Goal: Task Accomplishment & Management: Complete application form

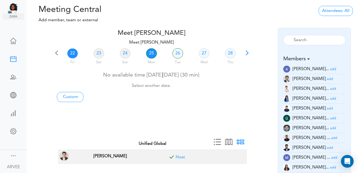
click at [150, 52] on link "25" at bounding box center [151, 53] width 11 height 10
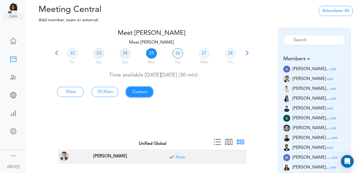
click at [84, 91] on link "Custom" at bounding box center [70, 92] width 27 height 10
type input "Meet [PERSON_NAME]"
type input "[URL][DOMAIN_NAME][SECURITY_DATA]"
type input "[DATE]T10:00"
type input "[DATE]T10:30"
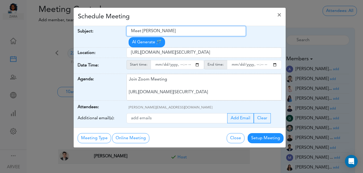
drag, startPoint x: 131, startPoint y: 31, endPoint x: 191, endPoint y: 25, distance: 60.1
click at [191, 25] on div "Schedule Meeting × Your Name: (required) [PERSON_NAME] Email: (required) [PERSO…" at bounding box center [179, 77] width 213 height 140
paste input "Internal Call | ABG x [PERSON_NAME] | 2025 Tax Planning"
type input "Internal Call | ABG x [PERSON_NAME] | 2025 Tax Planning"
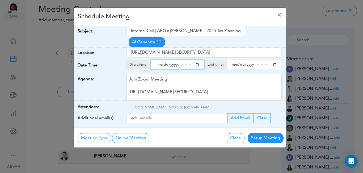
click at [198, 60] on input "starttime" at bounding box center [177, 64] width 53 height 9
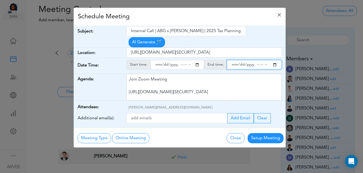
type input "[DATE]T15:00"
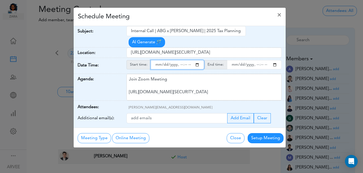
click at [275, 60] on input "endtime" at bounding box center [254, 64] width 55 height 9
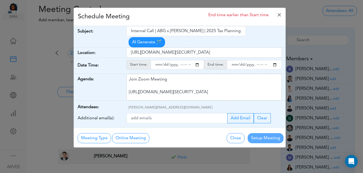
type input "[DATE]T15:30"
click at [155, 16] on div "Schedule Meeting End time earlier than Start time ×" at bounding box center [180, 17] width 212 height 18
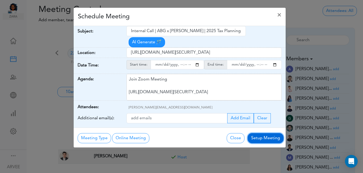
click at [262, 133] on button "Setup Meeting" at bounding box center [266, 138] width 36 height 10
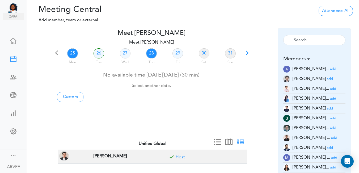
click at [150, 53] on link "28" at bounding box center [151, 53] width 11 height 10
click at [330, 89] on small "add" at bounding box center [333, 88] width 6 height 3
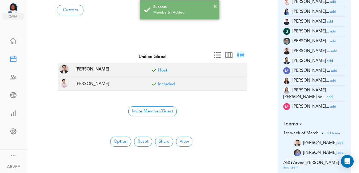
scroll to position [135, 0]
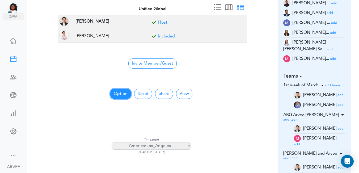
click at [117, 95] on button "Option" at bounding box center [120, 94] width 21 height 10
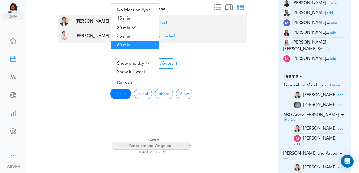
click at [125, 43] on span "60 min" at bounding box center [135, 45] width 48 height 9
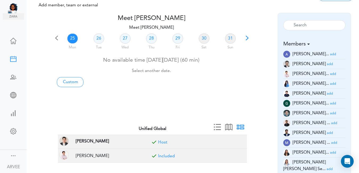
scroll to position [0, 0]
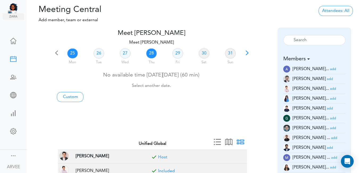
click at [150, 54] on link "28" at bounding box center [151, 53] width 11 height 10
click at [73, 98] on link "Custom" at bounding box center [70, 97] width 27 height 10
type input "Meet [PERSON_NAME]"
type input "[URL][DOMAIN_NAME][SECURITY_DATA]"
type input "[DATE]T13:00"
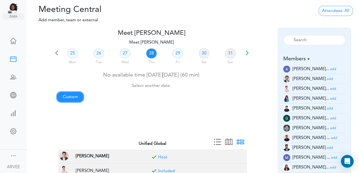
type input "[DATE]T13:30"
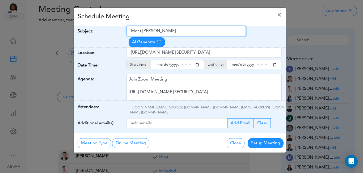
drag, startPoint x: 132, startPoint y: 32, endPoint x: 178, endPoint y: 30, distance: 46.3
click at [178, 30] on input "Meet [PERSON_NAME]" at bounding box center [185, 31] width 119 height 10
paste input "ABG x [PERSON_NAME], [PERSON_NAME] and [PERSON_NAME]"
type input "ABG x [PERSON_NAME], [PERSON_NAME] and [PERSON_NAME]"
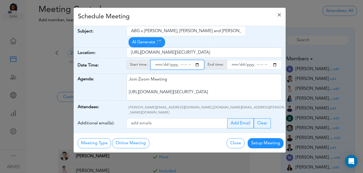
click at [197, 60] on input "starttime" at bounding box center [177, 64] width 53 height 9
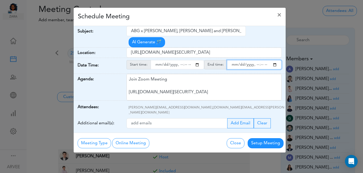
type input "[DATE]T14:00"
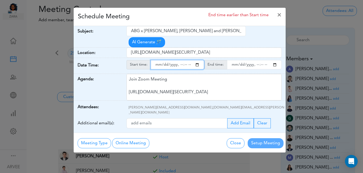
click at [275, 60] on input "endtime" at bounding box center [254, 64] width 55 height 9
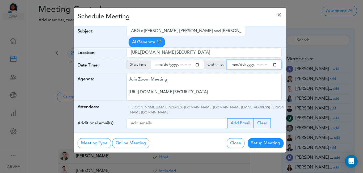
click at [261, 60] on input "endtime" at bounding box center [254, 64] width 55 height 9
type input "[DATE]T15:00"
click at [166, 15] on div "Schedule Meeting ×" at bounding box center [180, 17] width 212 height 18
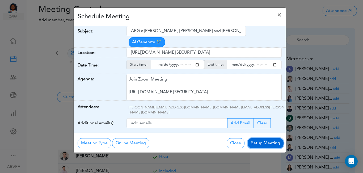
click at [258, 138] on button "Setup Meeting" at bounding box center [266, 143] width 36 height 10
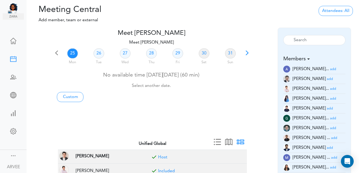
click at [247, 53] on span at bounding box center [246, 54] width 7 height 7
click at [246, 53] on span at bounding box center [246, 54] width 7 height 7
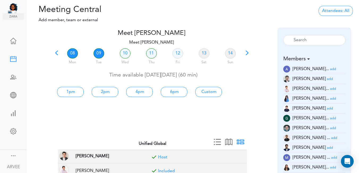
click at [100, 53] on link "09" at bounding box center [99, 53] width 11 height 10
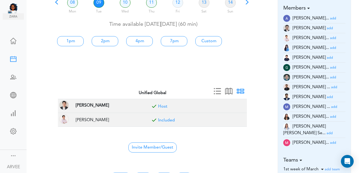
scroll to position [55, 0]
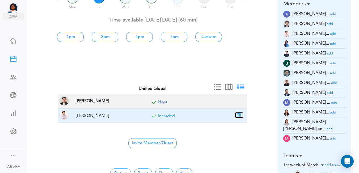
click at [239, 115] on button "button" at bounding box center [238, 115] width 7 height 5
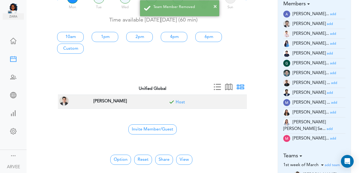
click at [331, 103] on small "add" at bounding box center [334, 102] width 6 height 3
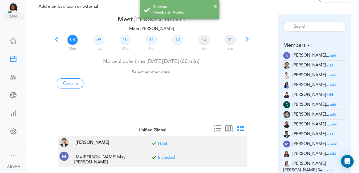
scroll to position [0, 0]
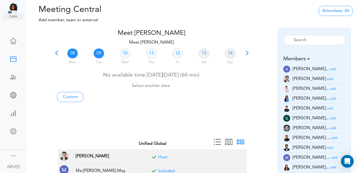
click at [99, 52] on link "09" at bounding box center [99, 53] width 11 height 10
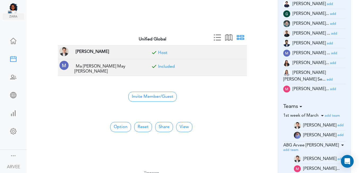
scroll to position [109, 0]
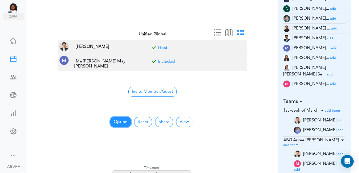
click at [120, 120] on button "Option" at bounding box center [120, 122] width 21 height 10
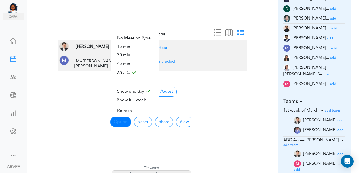
click at [255, 14] on div at bounding box center [260, 20] width 20 height 13
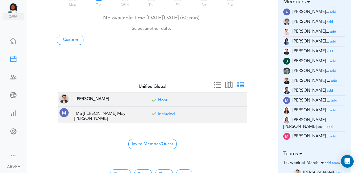
scroll to position [0, 0]
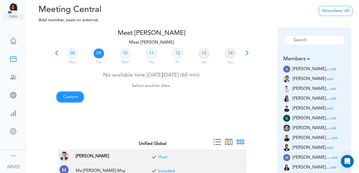
click at [75, 95] on link "Custom" at bounding box center [70, 97] width 27 height 10
type input "Meet [PERSON_NAME]"
type input "[URL][DOMAIN_NAME][SECURITY_DATA]"
type input "[DATE]T13:00"
type input "[DATE]T13:30"
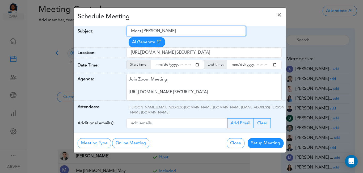
drag, startPoint x: 130, startPoint y: 31, endPoint x: 182, endPoint y: 30, distance: 51.0
click at [182, 30] on input "Meet [PERSON_NAME]" at bounding box center [185, 31] width 119 height 10
paste input "Client Call: [PERSON_NAME] Planning"
type input "Client Call: [PERSON_NAME] Planning"
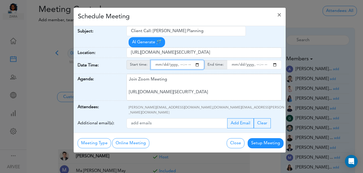
click at [197, 60] on input "starttime" at bounding box center [177, 64] width 53 height 9
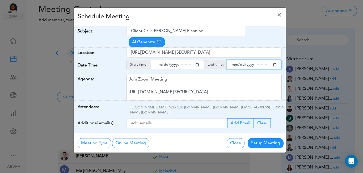
type input "[DATE]T13:00"
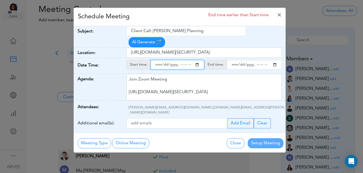
click at [275, 60] on input "endtime" at bounding box center [254, 64] width 55 height 9
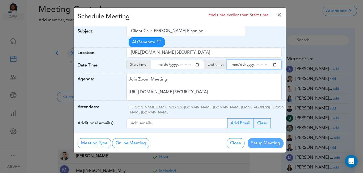
click at [260, 60] on input "endtime" at bounding box center [254, 64] width 55 height 9
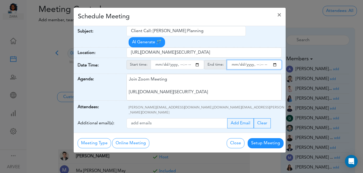
type input "[DATE]T14:00"
click at [204, 18] on div "Schedule Meeting ×" at bounding box center [180, 17] width 212 height 18
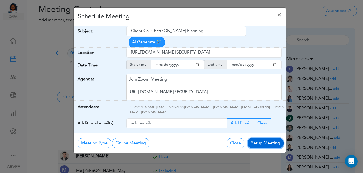
click at [261, 138] on button "Setup Meeting" at bounding box center [266, 143] width 36 height 10
